Goal: Find contact information: Find contact information

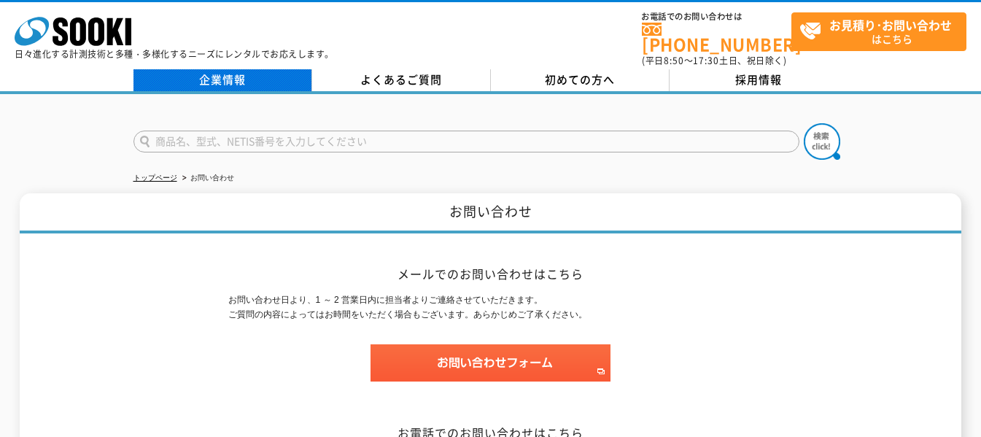
click at [217, 69] on link "企業情報" at bounding box center [222, 80] width 179 height 22
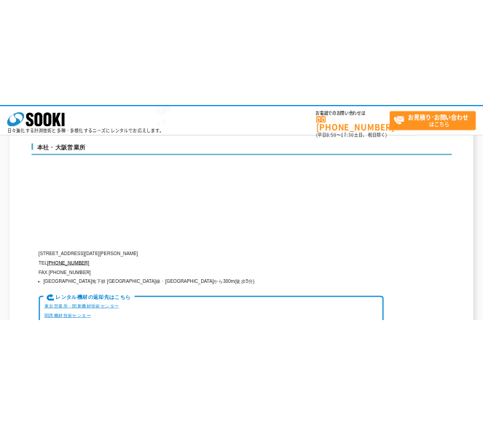
scroll to position [3500, 0]
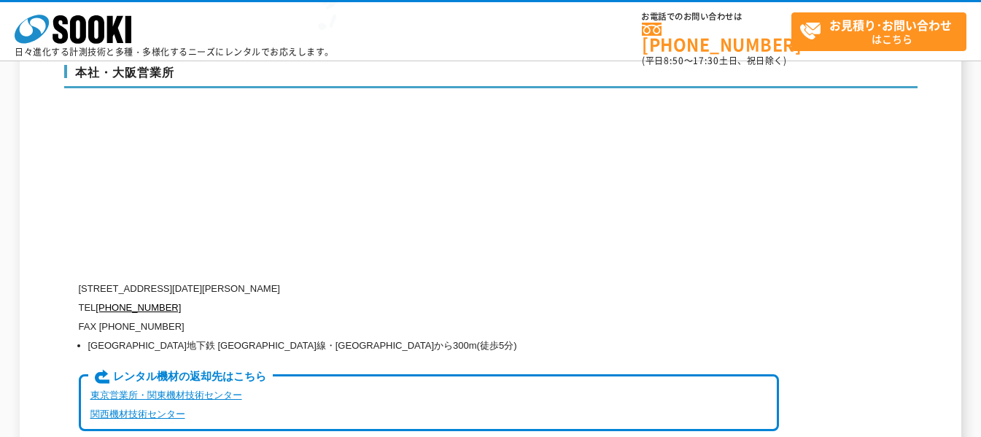
drag, startPoint x: 139, startPoint y: 254, endPoint x: 373, endPoint y: 263, distance: 233.5
click at [373, 279] on p "[STREET_ADDRESS][DATE][PERSON_NAME]" at bounding box center [429, 288] width 700 height 19
copy p "[STREET_ADDRESS][DATE][PERSON_NAME]"
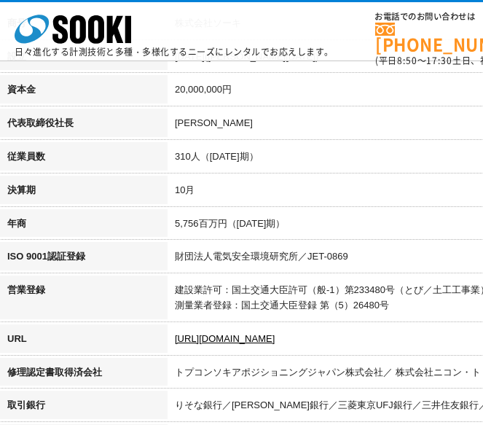
scroll to position [292, 0]
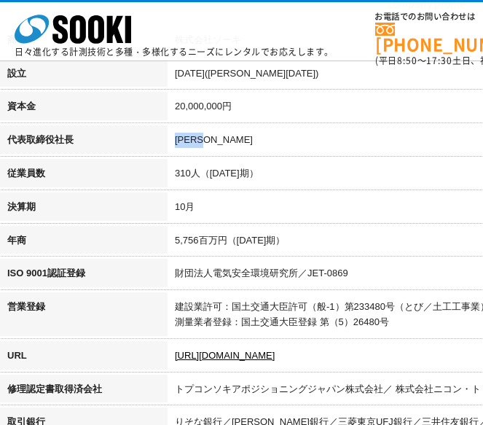
drag, startPoint x: 175, startPoint y: 136, endPoint x: 218, endPoint y: 142, distance: 43.4
copy td "[PERSON_NAME]"
